Goal: Check status: Check status

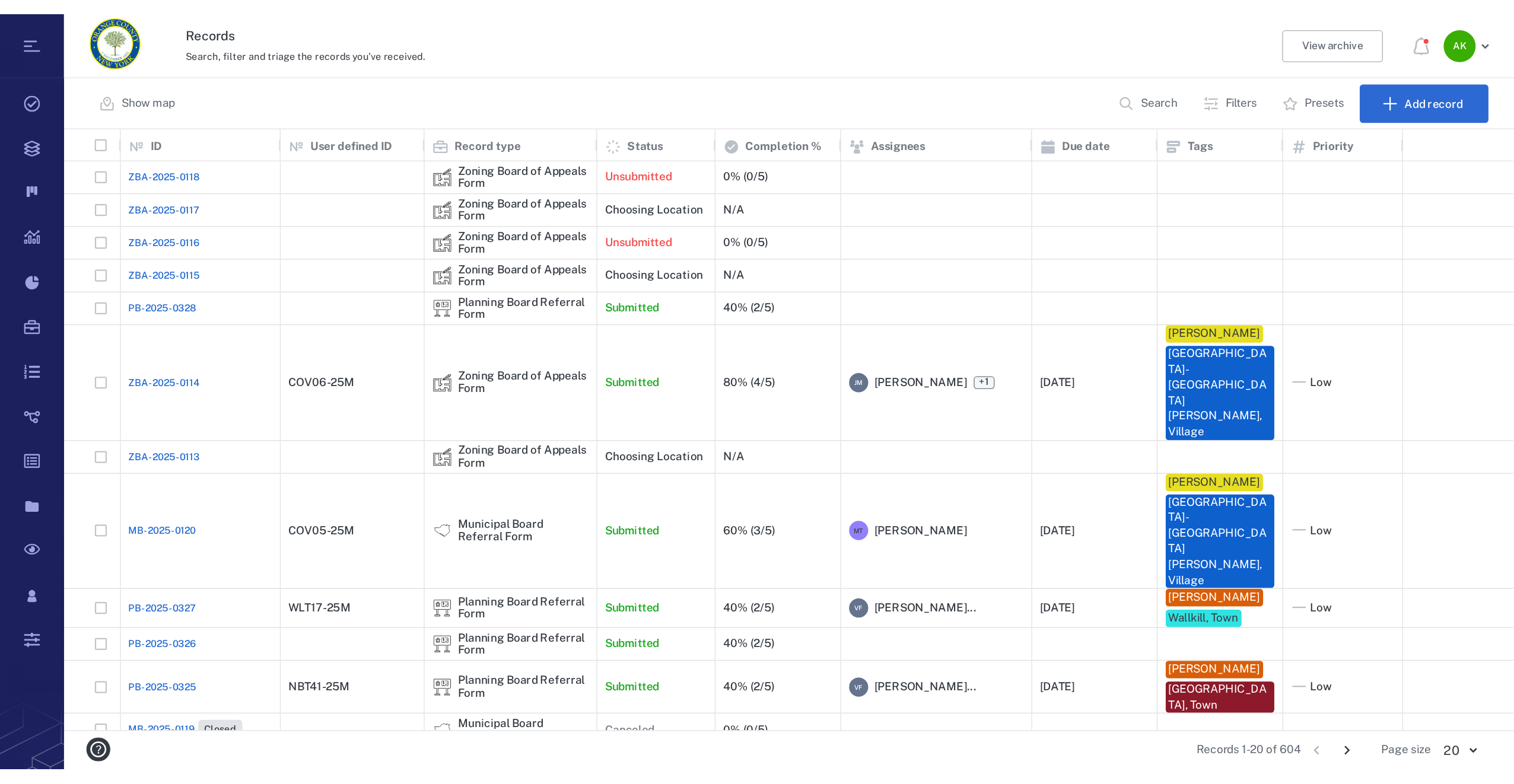
scroll to position [661, 1457]
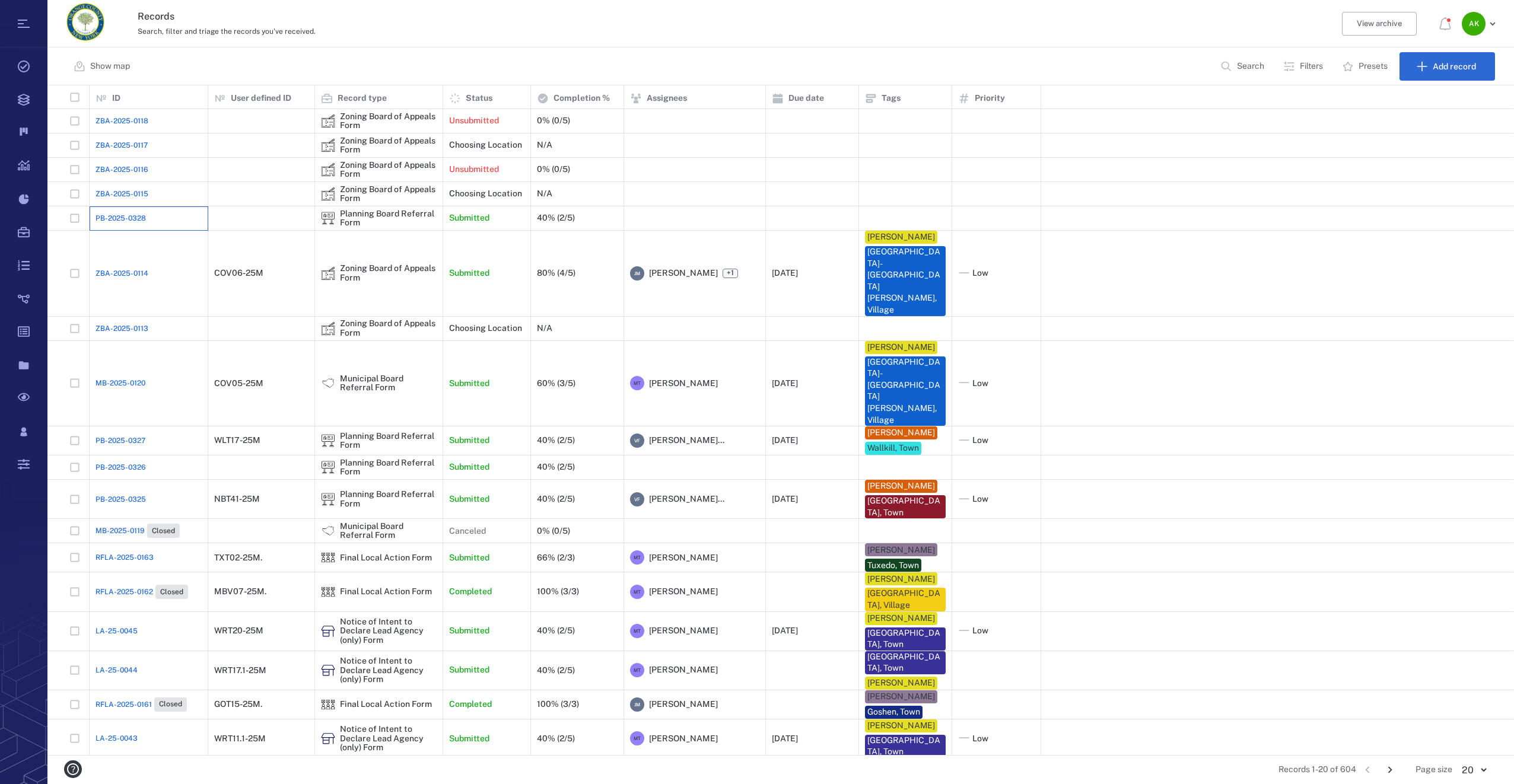
click at [136, 227] on div "PB-2025-0328" at bounding box center [149, 218] width 106 height 23
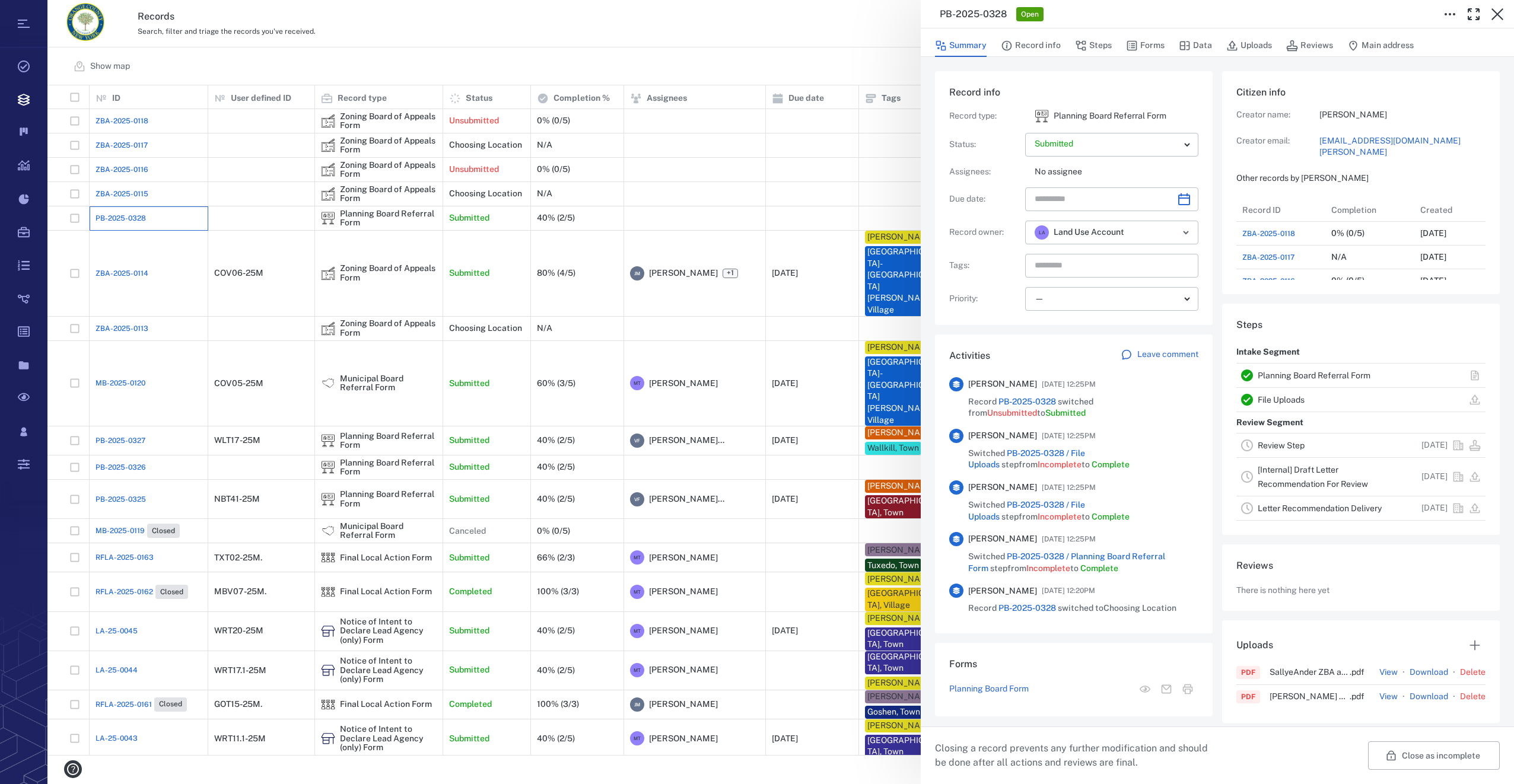
scroll to position [10, 10]
click at [1123, 45] on icon "button" at bounding box center [1131, 45] width 12 height 12
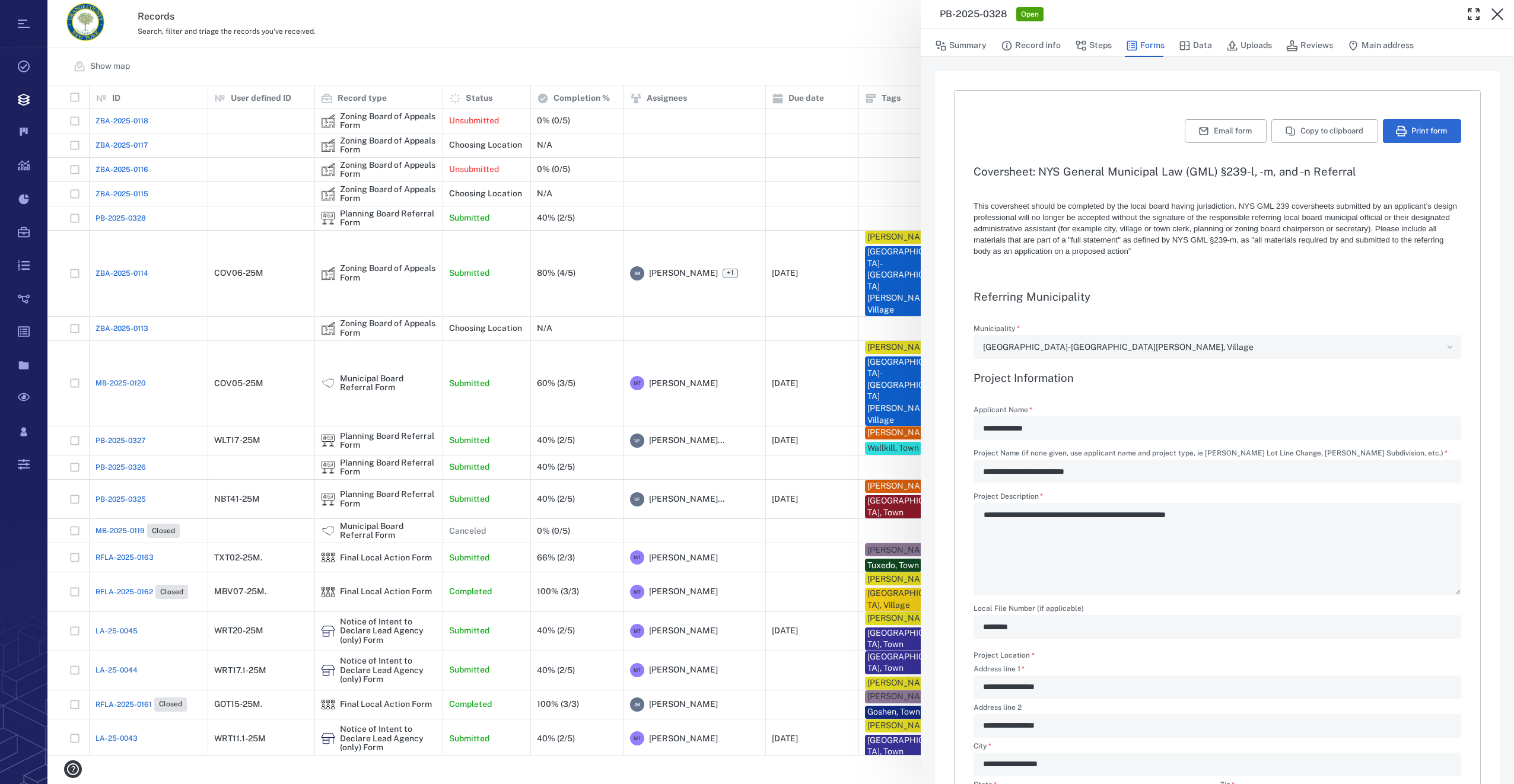
type textarea "*"
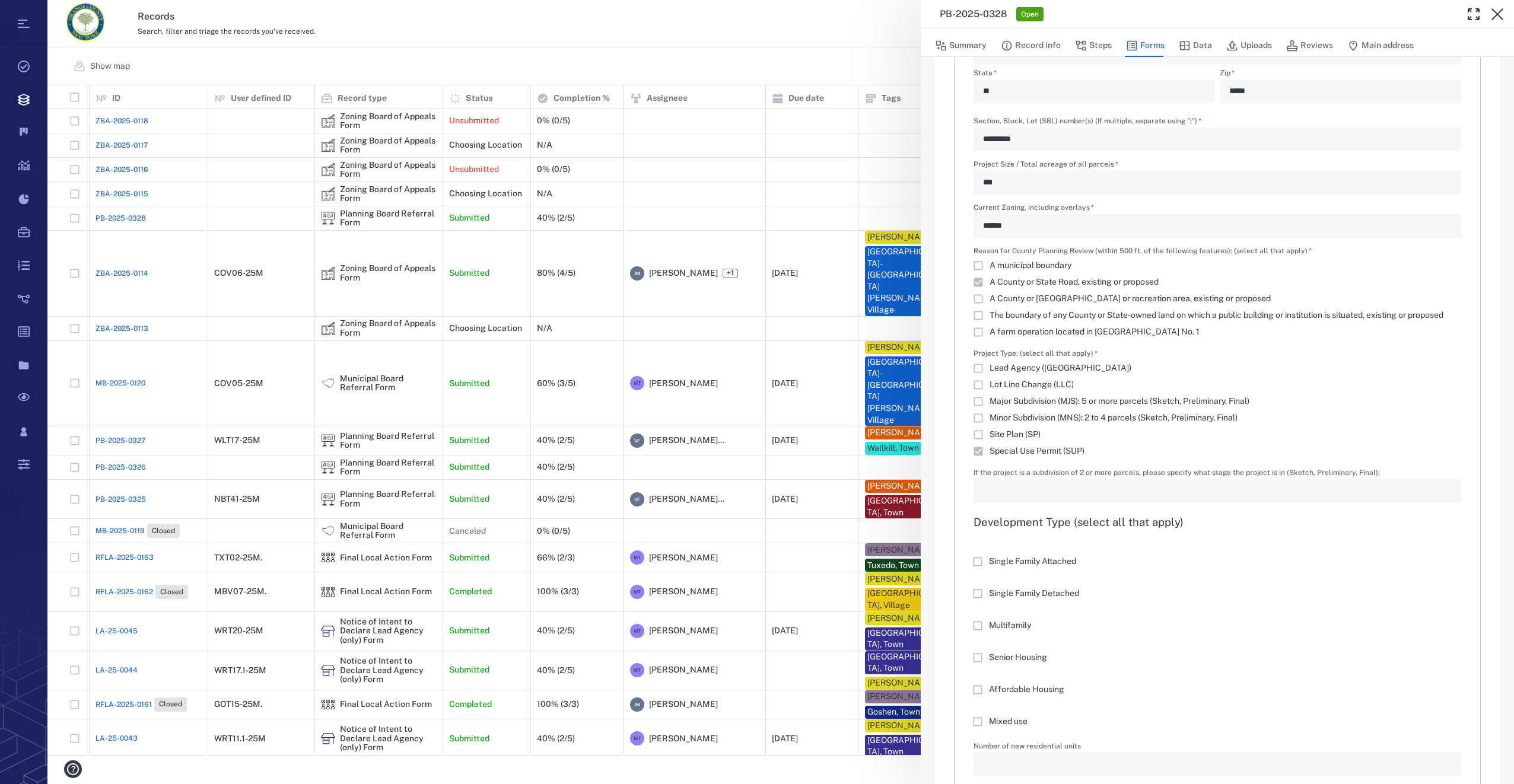
scroll to position [356, 0]
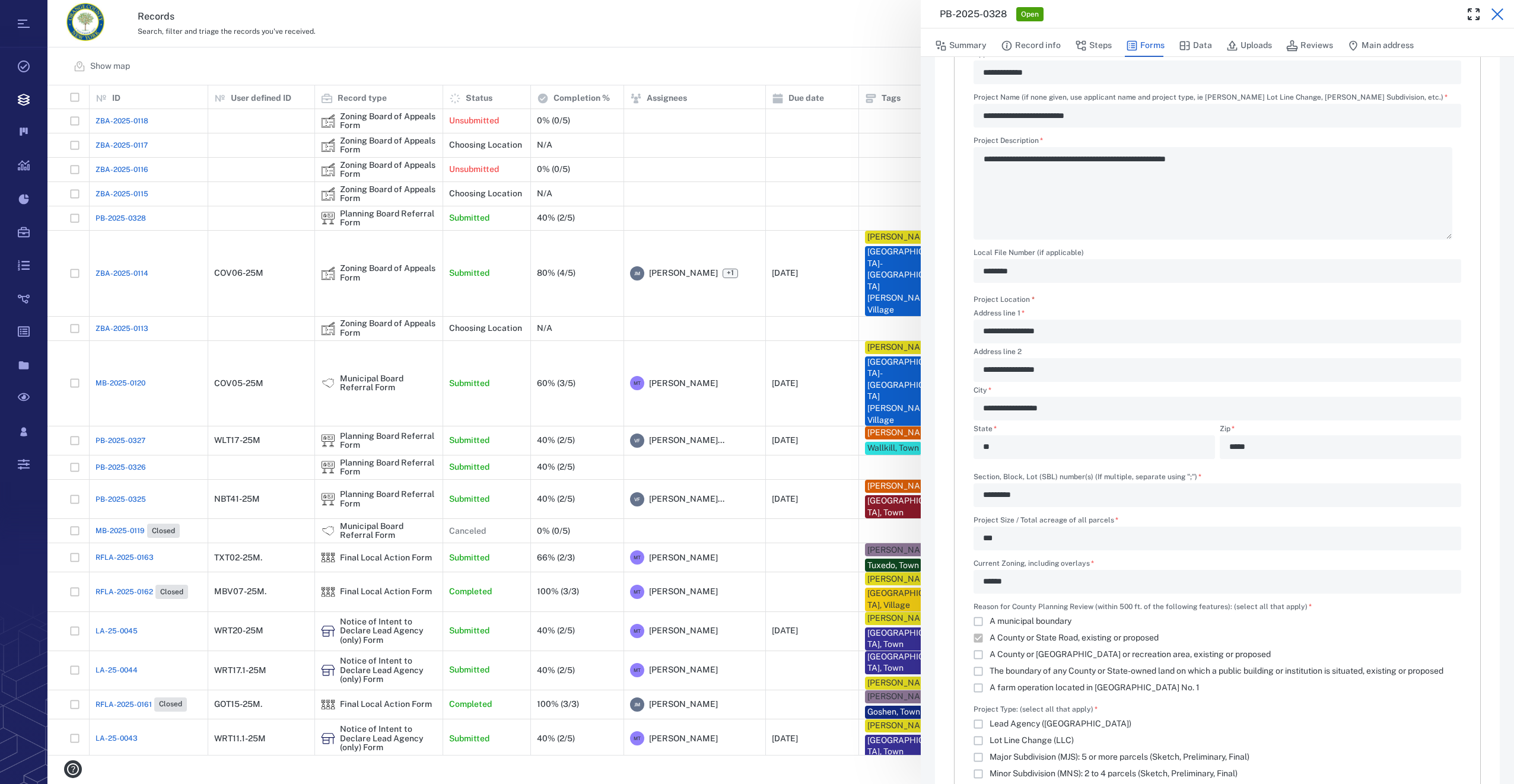
click at [1123, 10] on icon "button" at bounding box center [1497, 14] width 14 height 14
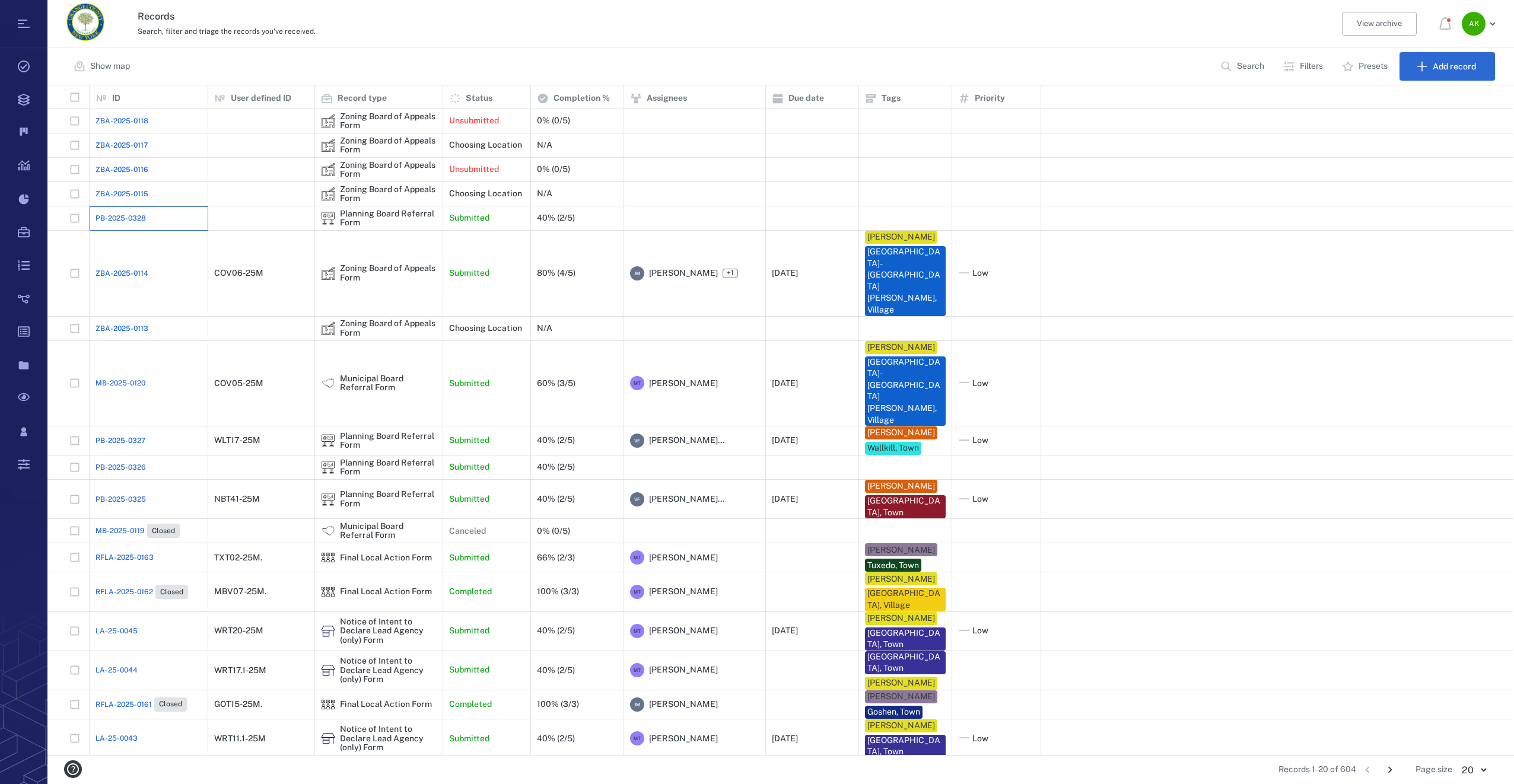
scroll to position [661, 1457]
